Goal: Task Accomplishment & Management: Manage account settings

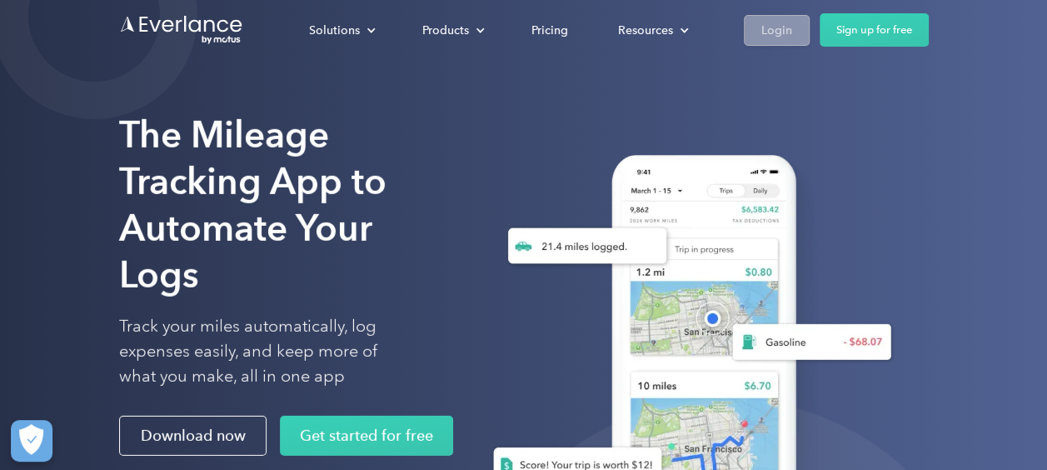
click at [779, 35] on div "Login" at bounding box center [776, 30] width 31 height 21
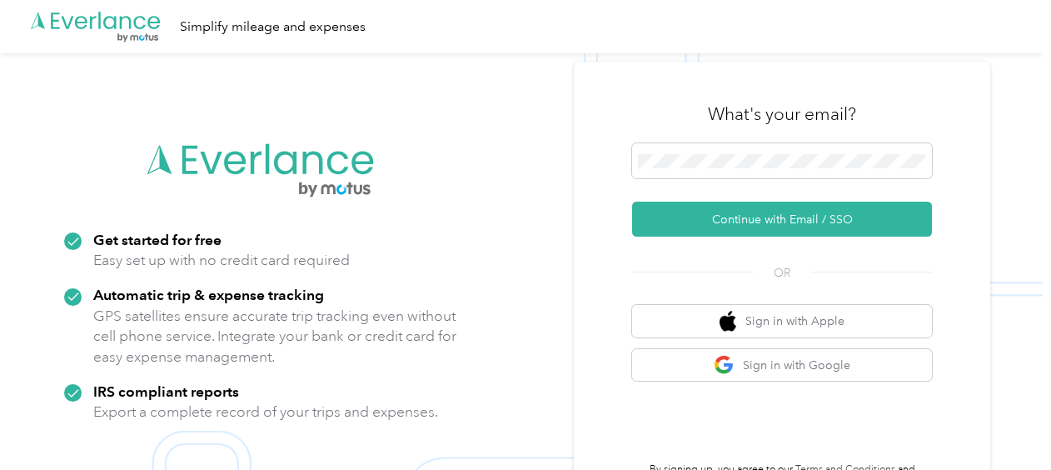
click at [775, 142] on div "What's your email?" at bounding box center [782, 114] width 300 height 58
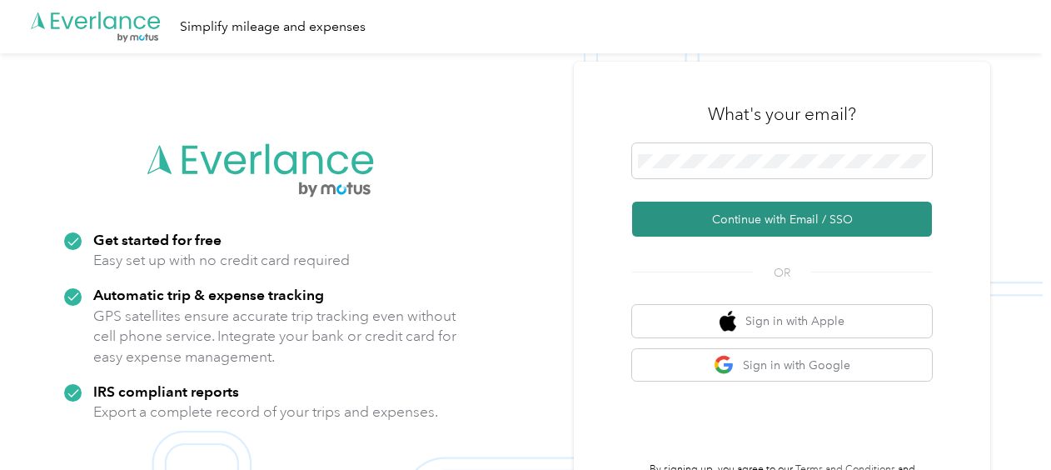
click at [781, 211] on button "Continue with Email / SSO" at bounding box center [782, 218] width 300 height 35
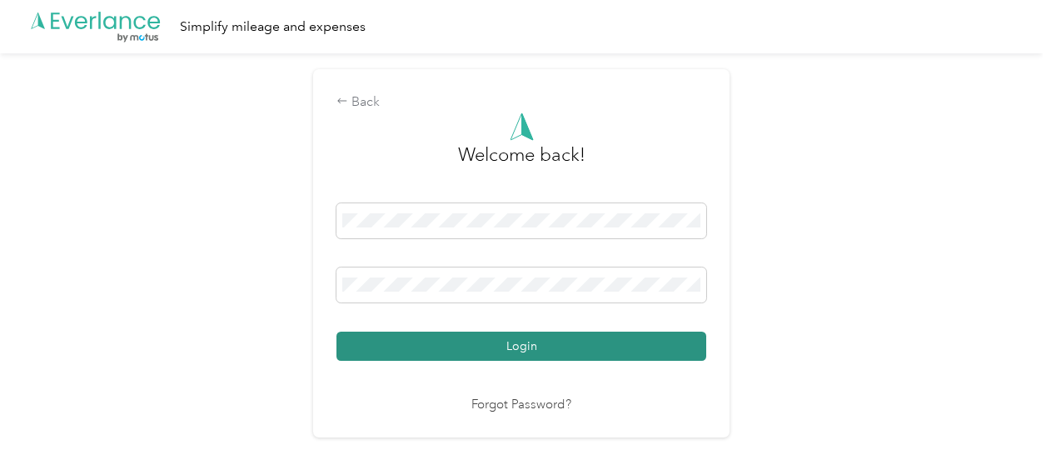
click at [561, 356] on button "Login" at bounding box center [521, 345] width 370 height 29
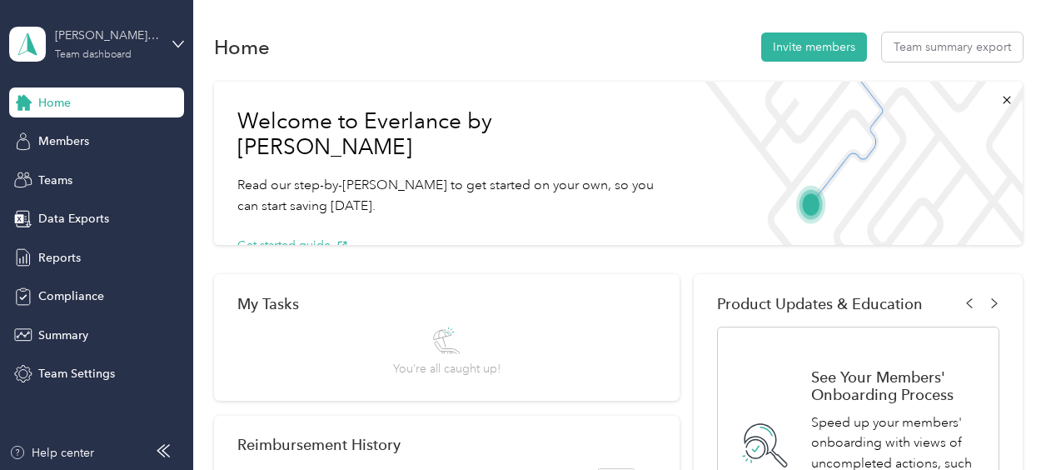
click at [101, 33] on div "Erin Kirkwood Team" at bounding box center [107, 35] width 104 height 17
click at [98, 180] on div "Personal dashboard" at bounding box center [231, 169] width 421 height 29
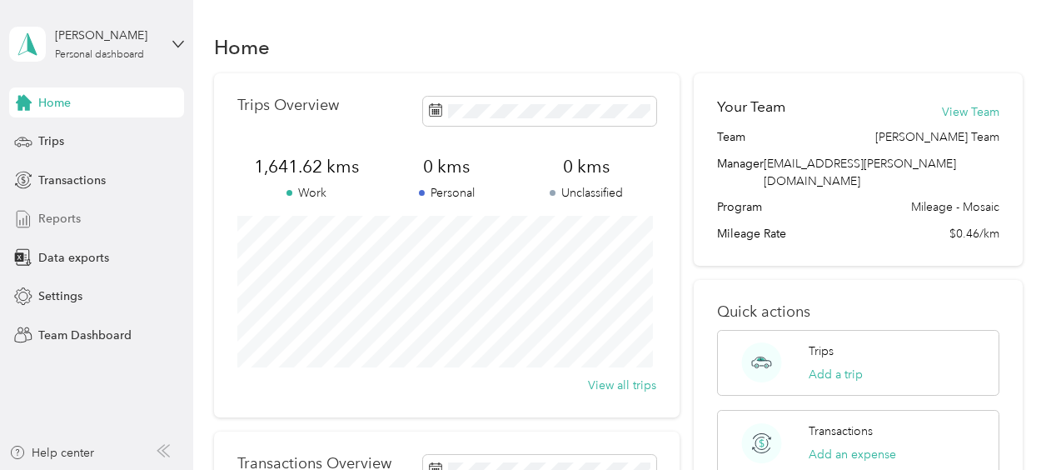
click at [48, 224] on span "Reports" at bounding box center [59, 218] width 42 height 17
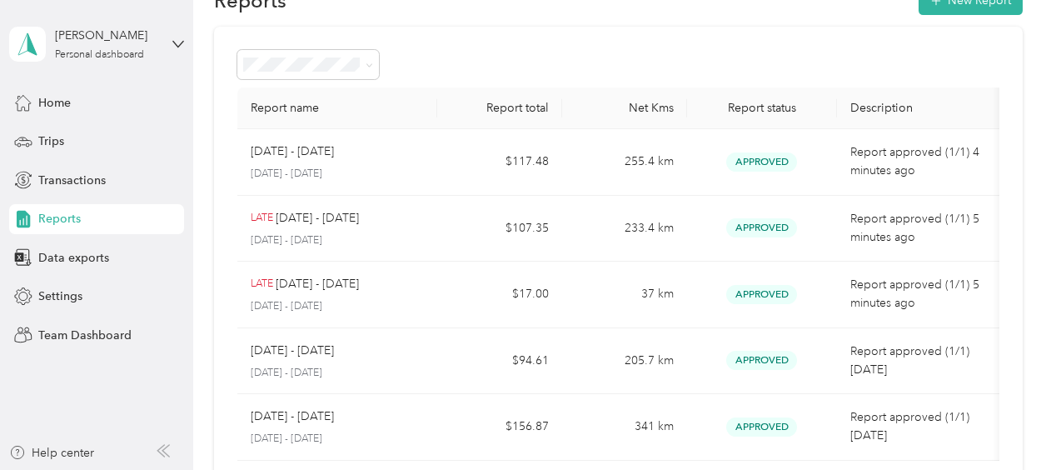
scroll to position [83, 0]
